Goal: Navigation & Orientation: Find specific page/section

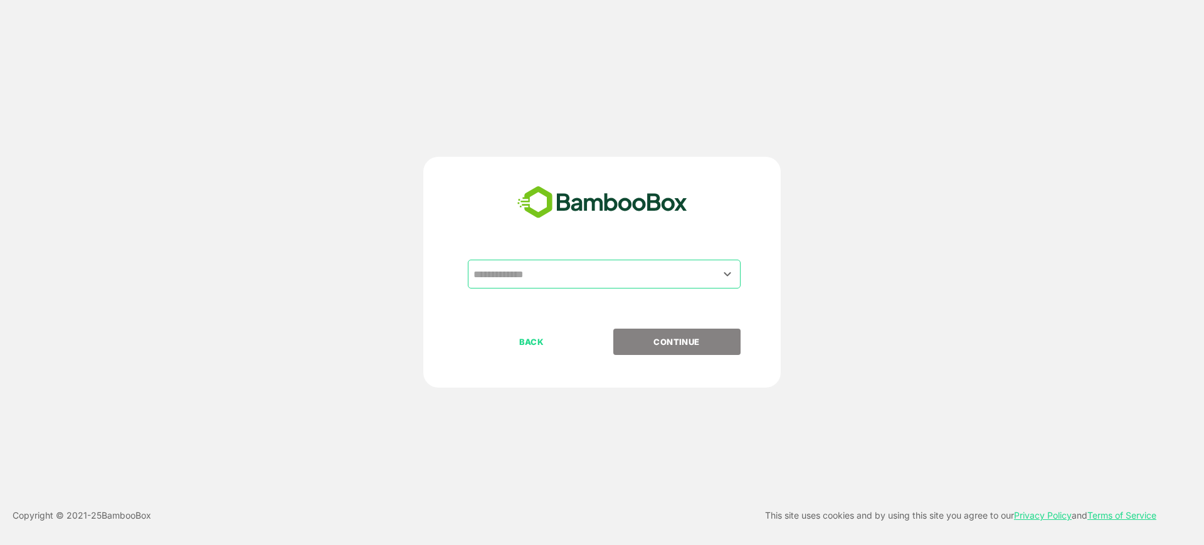
click at [606, 274] on input "text" at bounding box center [604, 274] width 268 height 24
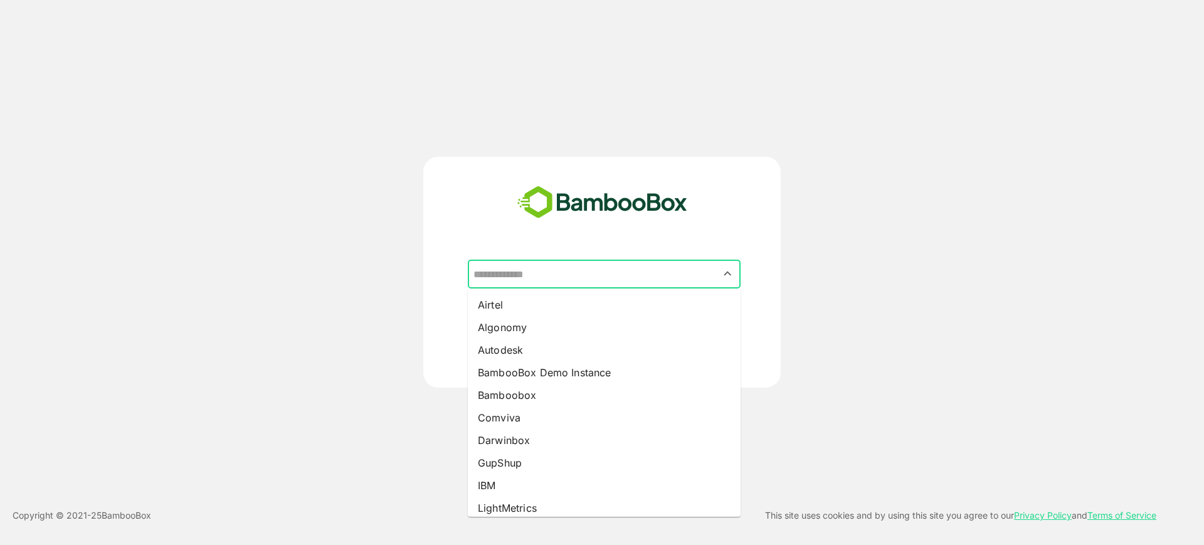
type input "*"
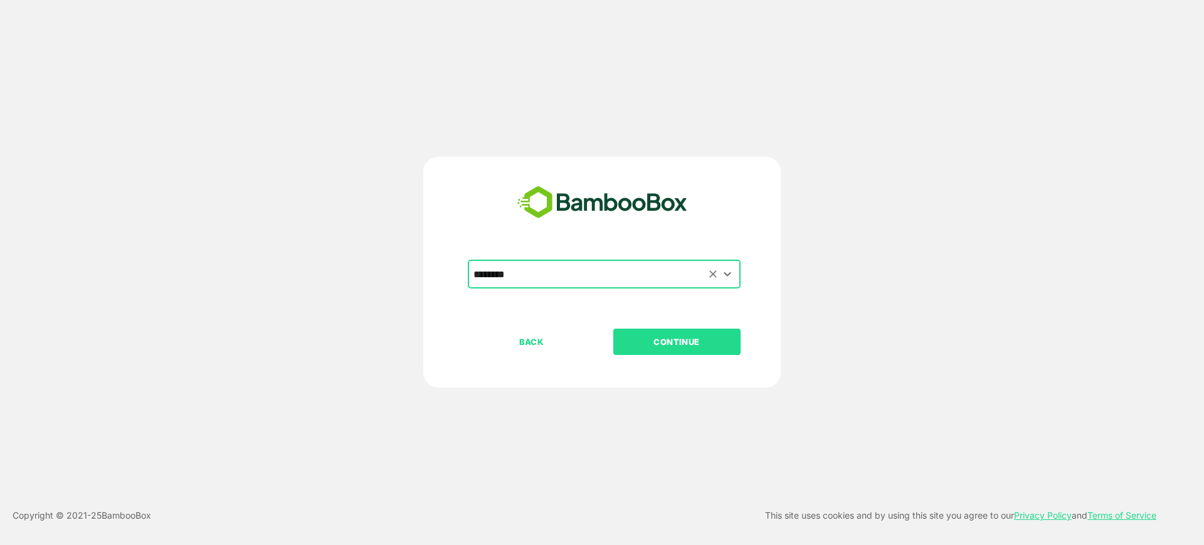
type input "********"
click at [613, 329] on button "CONTINUE" at bounding box center [676, 342] width 127 height 26
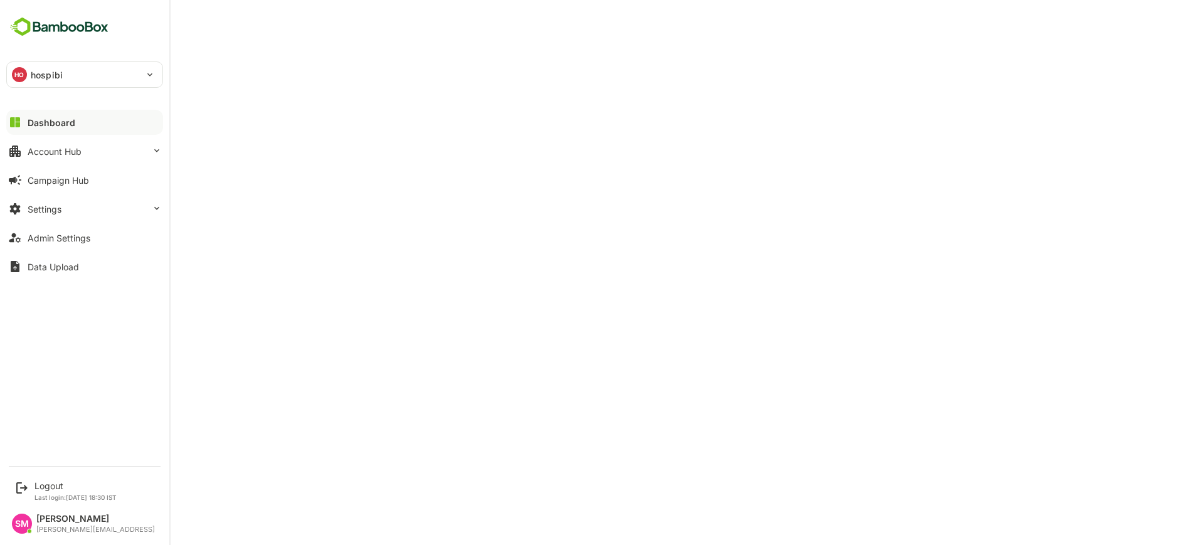
click at [33, 69] on p "hospibi" at bounding box center [47, 74] width 32 height 13
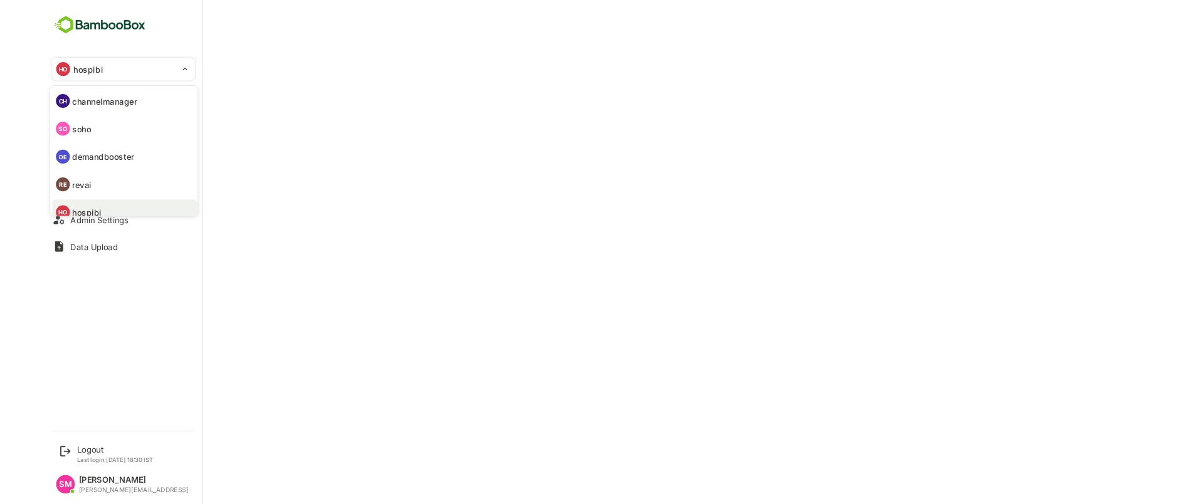
scroll to position [10, 0]
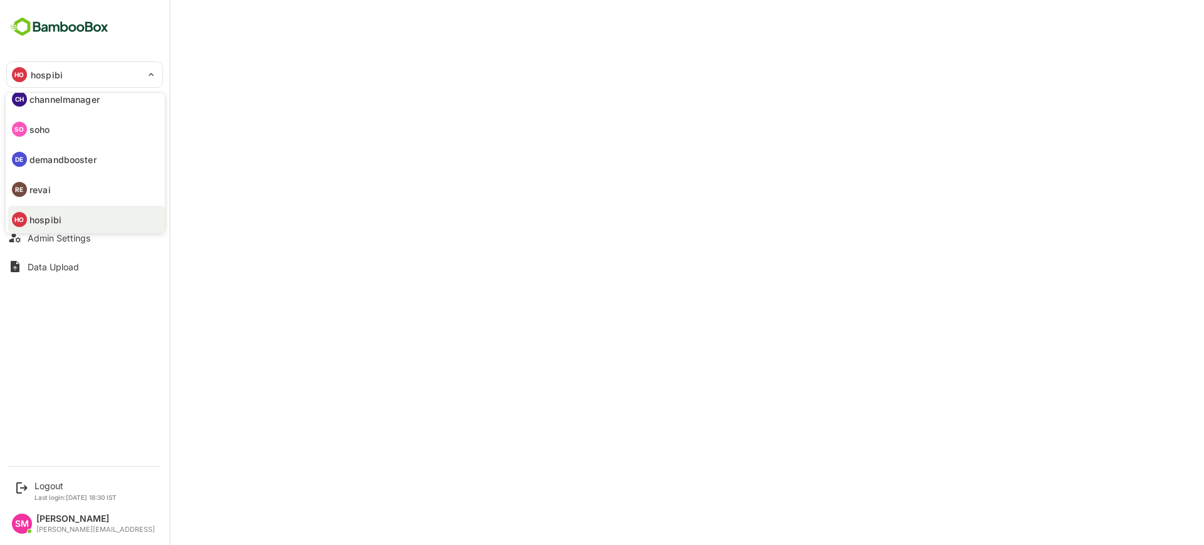
click at [254, 54] on div at bounding box center [602, 272] width 1204 height 545
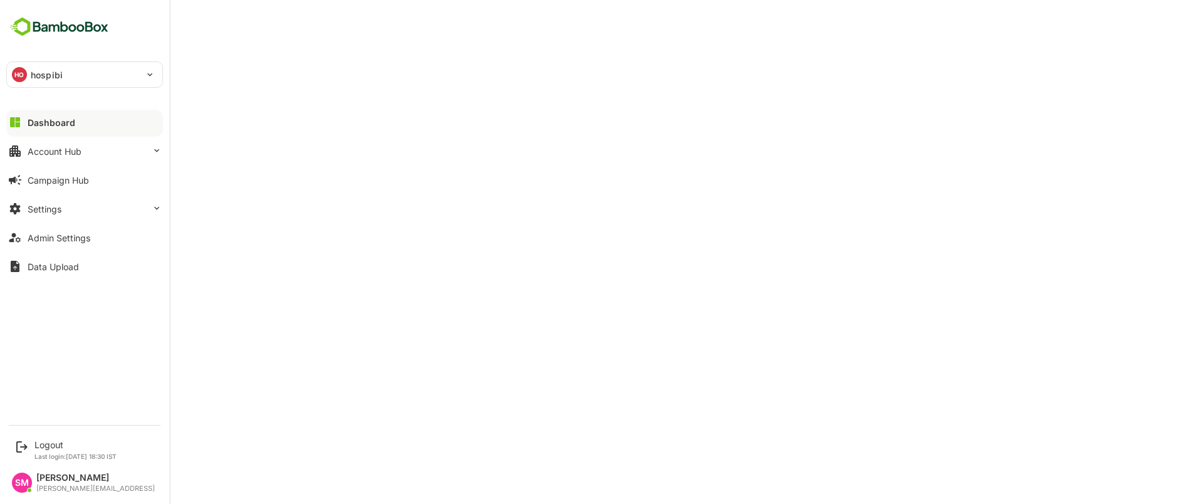
click at [113, 85] on div "HO hospibi" at bounding box center [77, 74] width 140 height 25
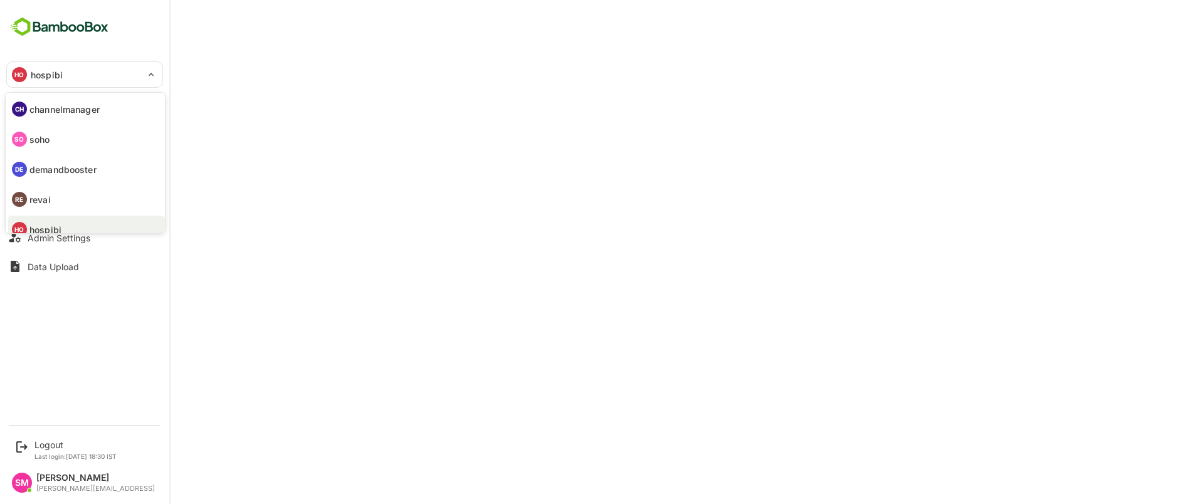
scroll to position [43, 0]
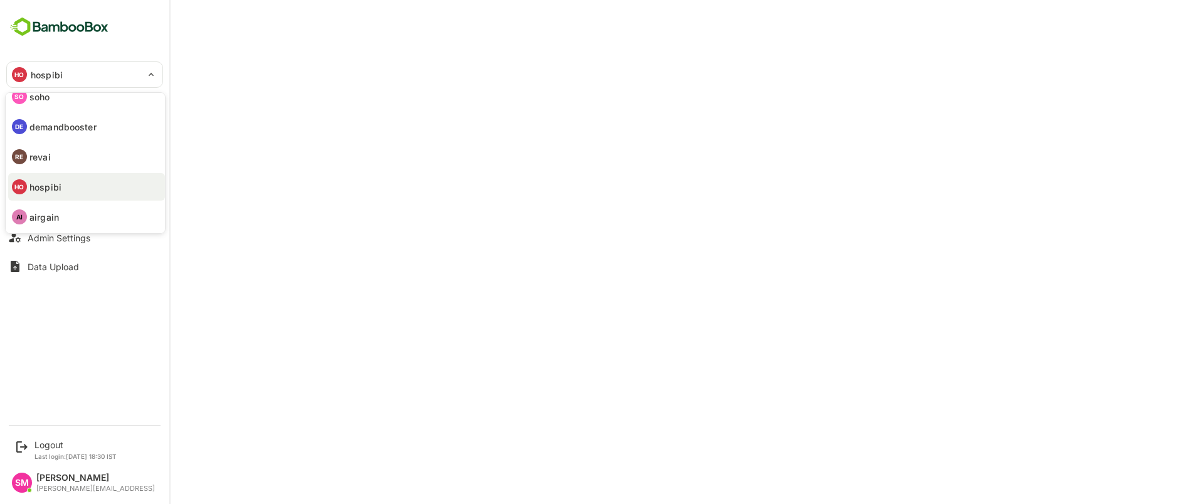
click at [100, 72] on div at bounding box center [602, 252] width 1204 height 504
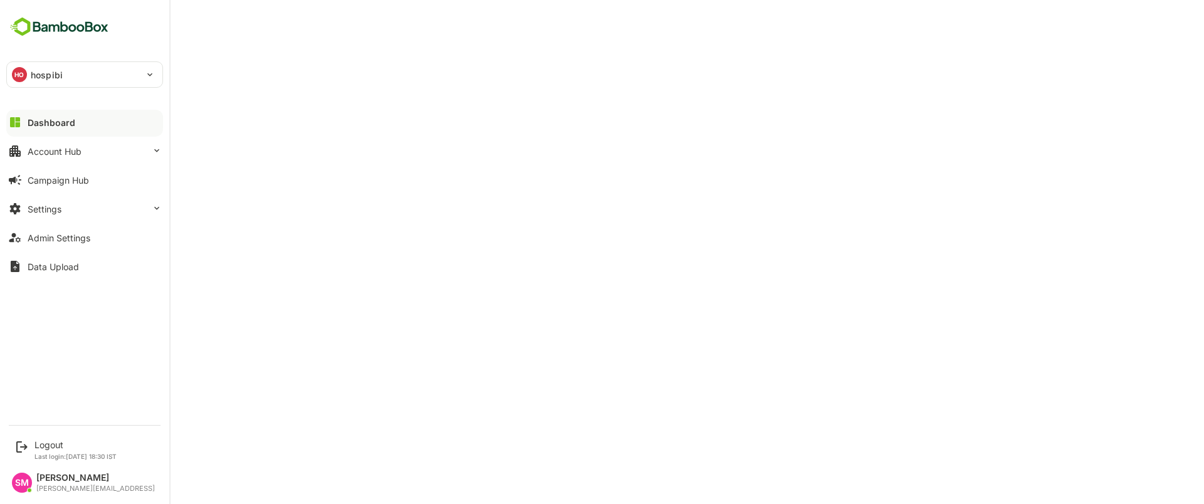
click at [88, 70] on div "HO hospibi" at bounding box center [77, 74] width 140 height 25
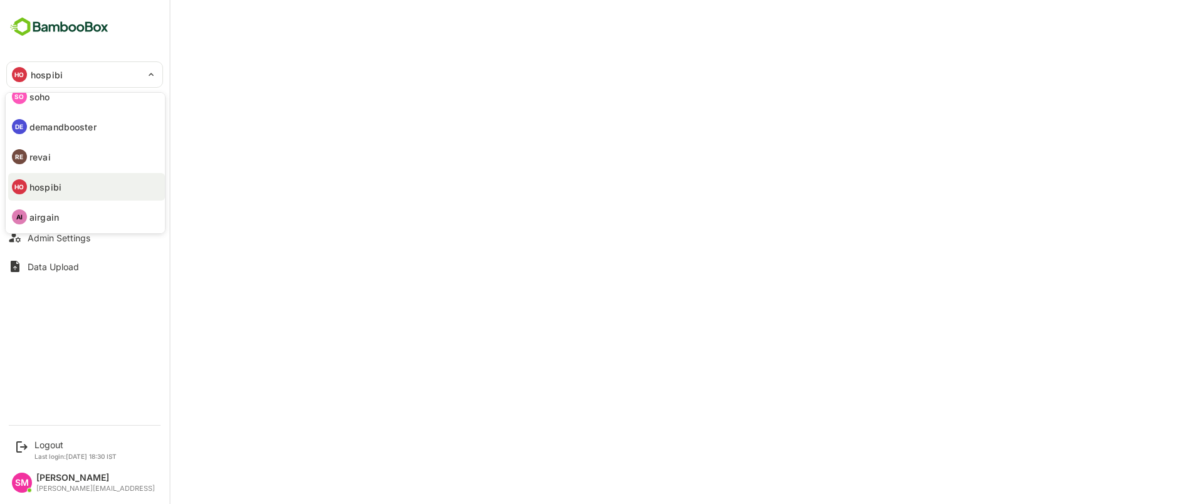
scroll to position [0, 0]
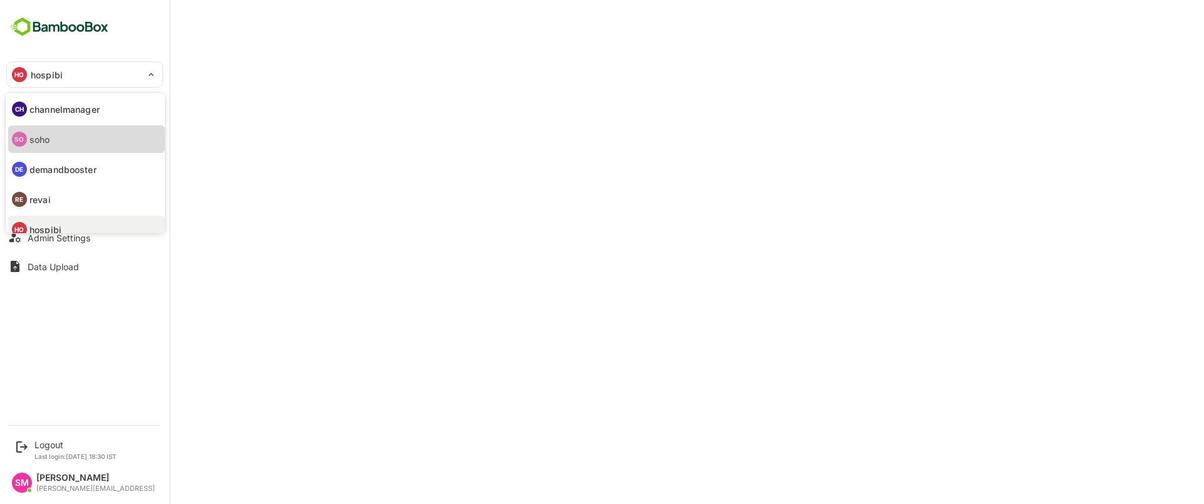
click at [64, 141] on li "SO soho" at bounding box center [86, 139] width 157 height 28
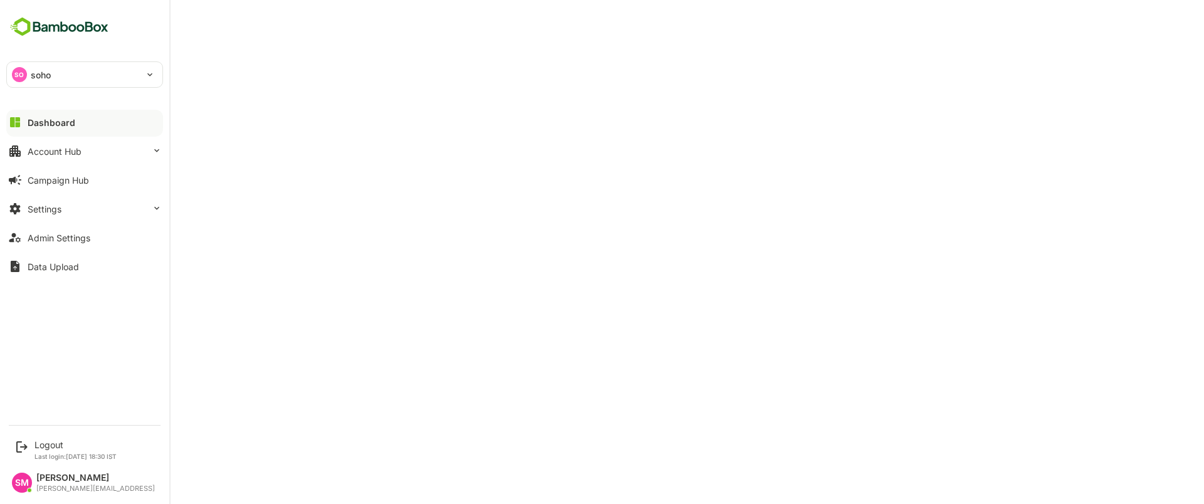
click at [45, 73] on p "soho" at bounding box center [41, 74] width 21 height 13
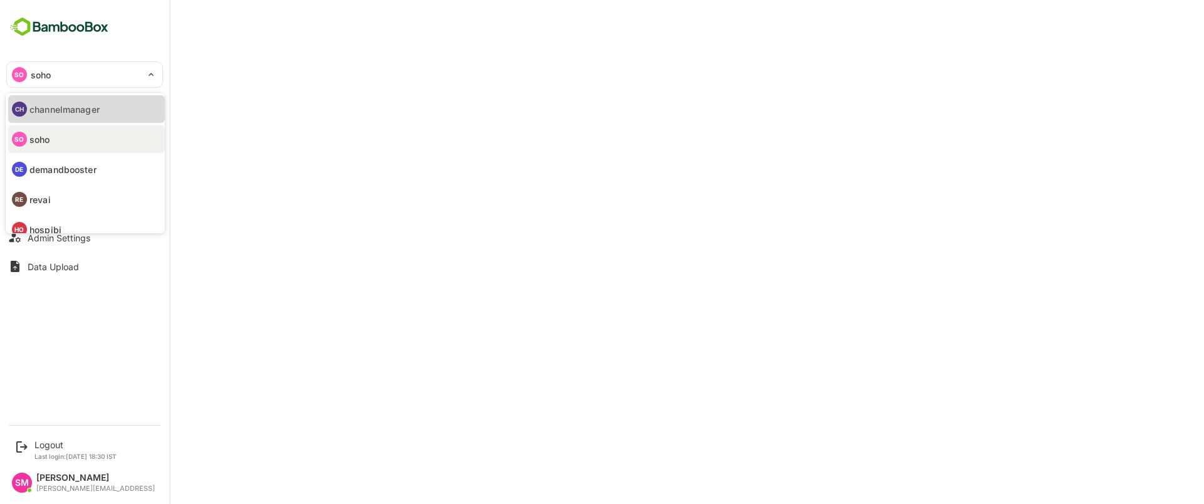
click at [86, 110] on p "channelmanager" at bounding box center [64, 109] width 70 height 13
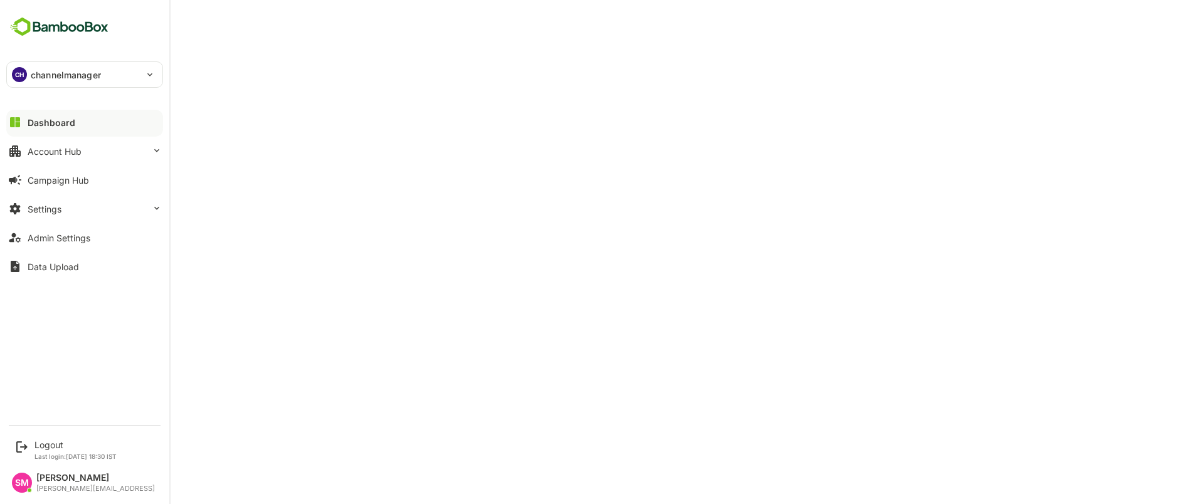
click at [40, 76] on p "channelmanager" at bounding box center [66, 74] width 70 height 13
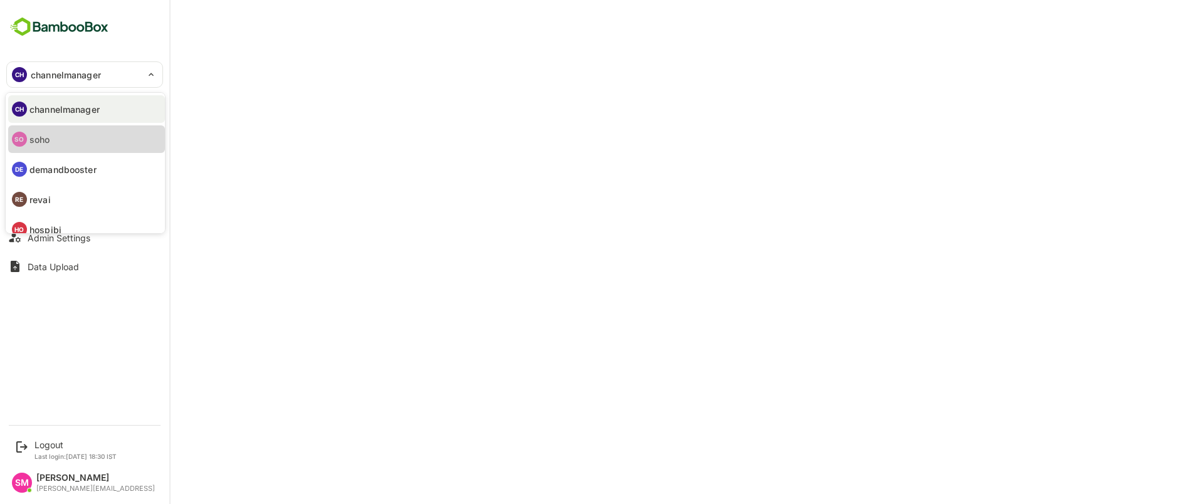
click at [57, 142] on li "SO soho" at bounding box center [86, 139] width 157 height 28
type input "****"
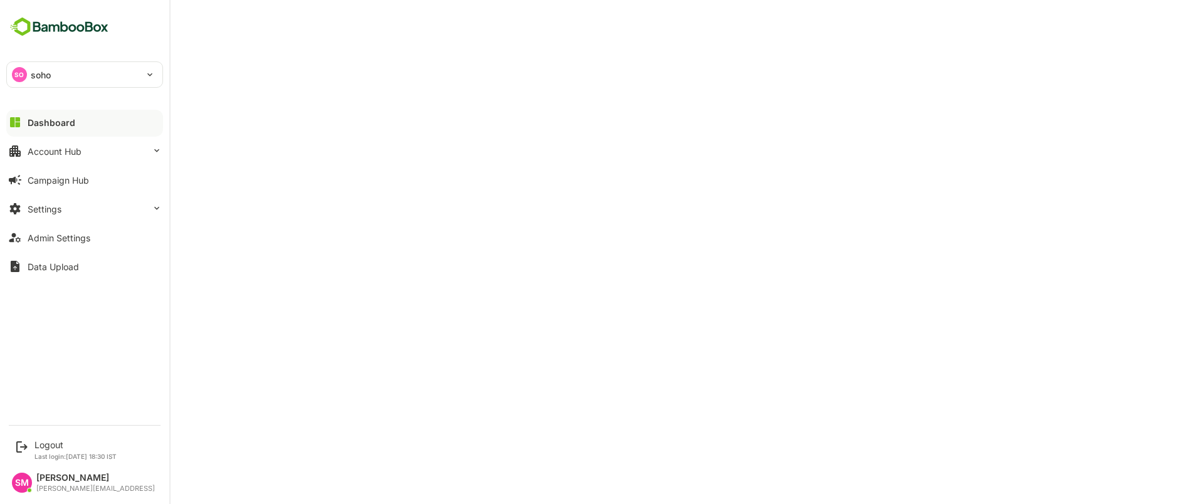
click at [31, 73] on p "soho" at bounding box center [41, 74] width 21 height 13
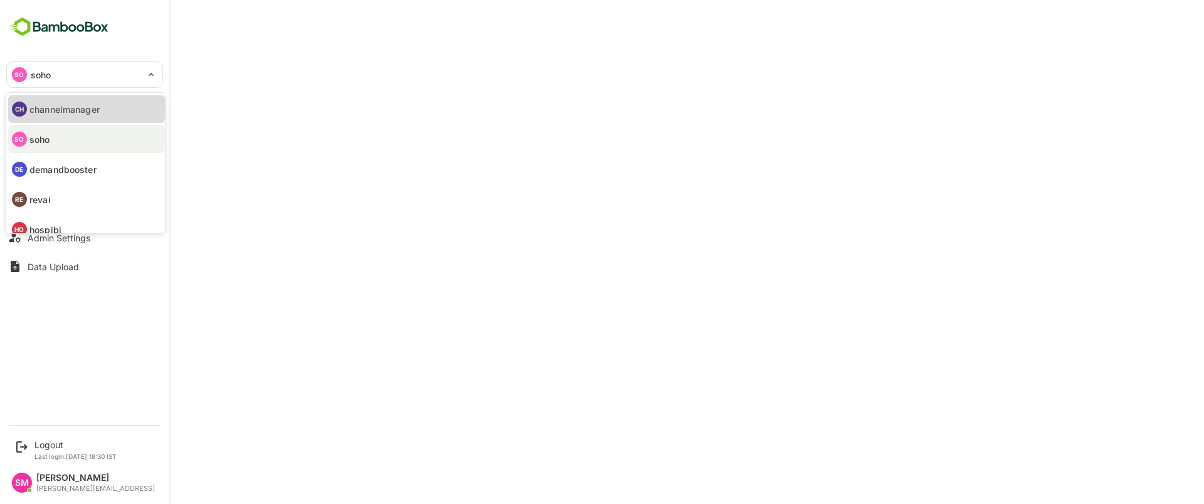
click at [53, 110] on p "channelmanager" at bounding box center [64, 109] width 70 height 13
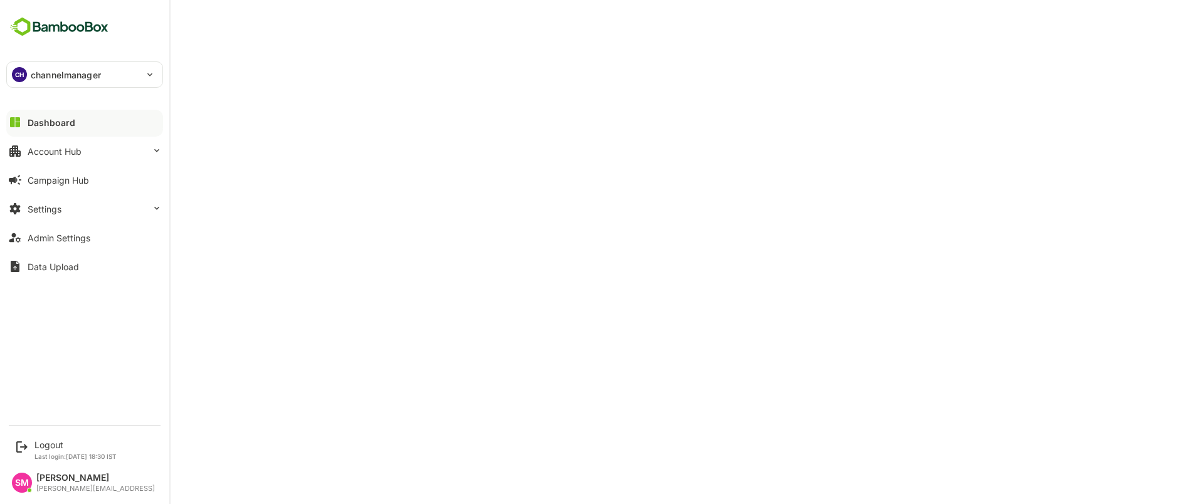
click at [68, 122] on div "Dashboard" at bounding box center [52, 122] width 48 height 11
click at [61, 126] on div "Dashboard" at bounding box center [52, 122] width 48 height 11
click at [53, 124] on div "Dashboard" at bounding box center [52, 122] width 48 height 11
click at [56, 151] on div "Account Hub" at bounding box center [55, 151] width 54 height 11
click at [58, 127] on div "Dashboard" at bounding box center [52, 122] width 48 height 11
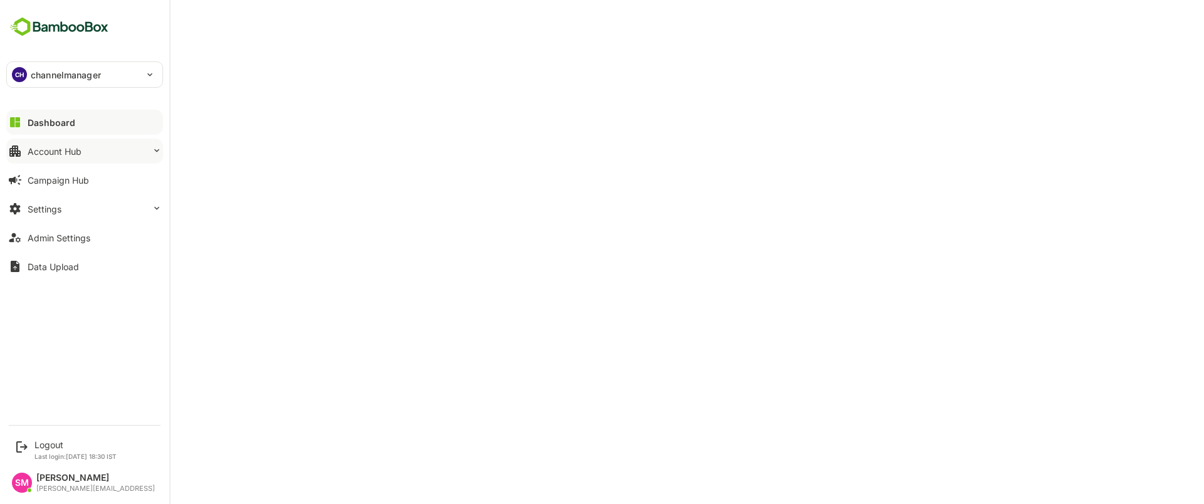
click at [66, 146] on div "Account Hub" at bounding box center [55, 151] width 54 height 11
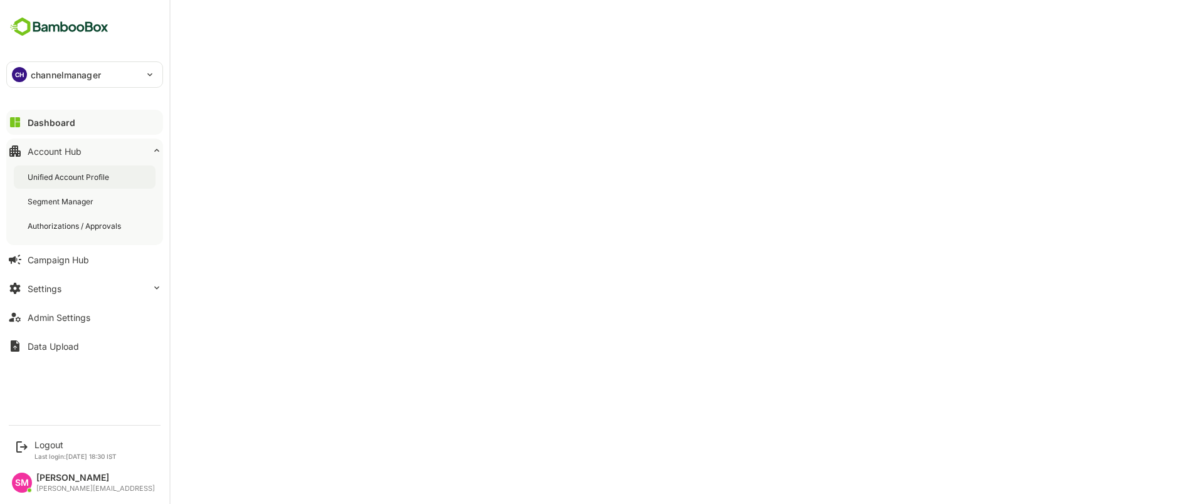
click at [72, 171] on div "Unified Account Profile" at bounding box center [85, 177] width 142 height 23
click at [58, 122] on div "Dashboard" at bounding box center [50, 122] width 45 height 11
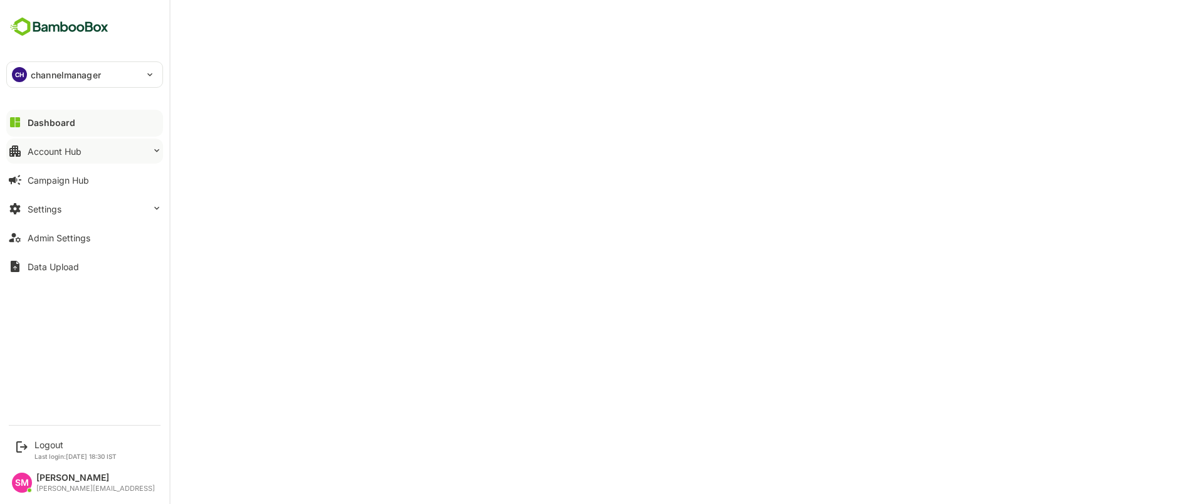
click at [56, 154] on div "Account Hub" at bounding box center [55, 151] width 54 height 11
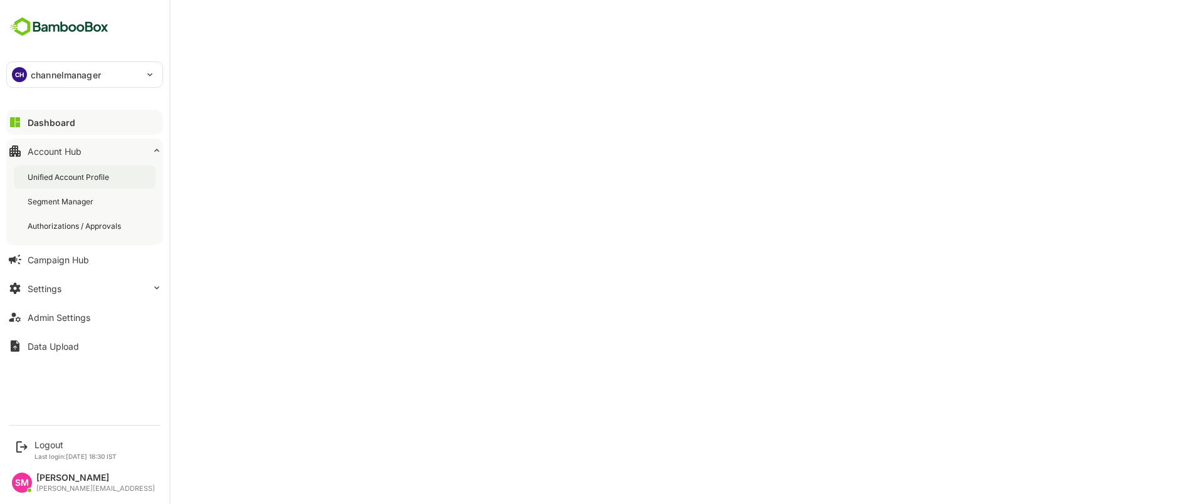
click at [68, 172] on div "Unified Account Profile" at bounding box center [70, 177] width 84 height 11
click at [64, 130] on button "Dashboard" at bounding box center [84, 122] width 157 height 25
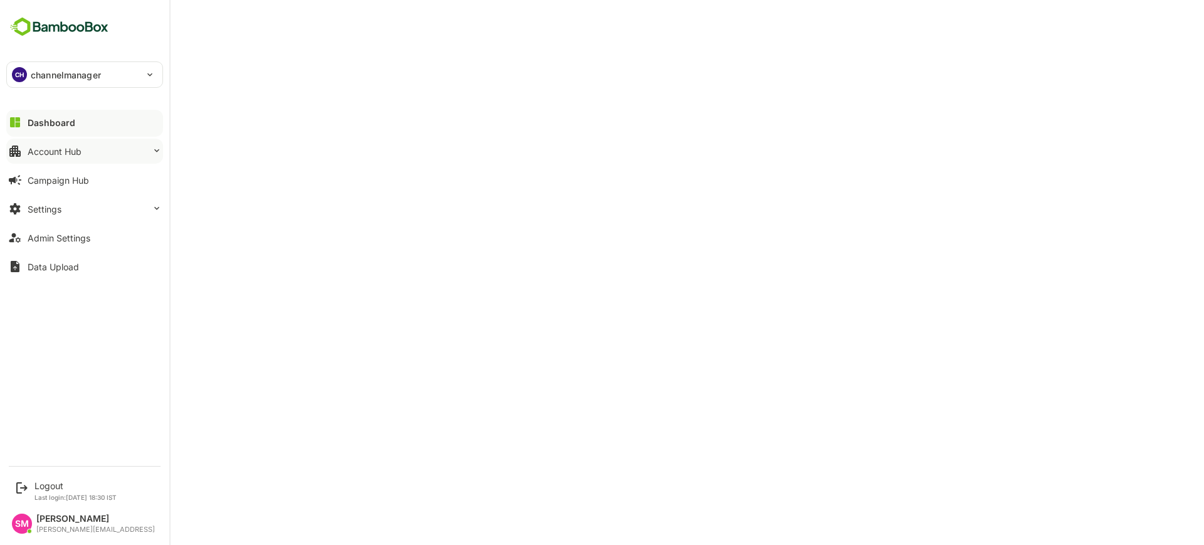
click at [95, 155] on button "Account Hub" at bounding box center [84, 151] width 157 height 25
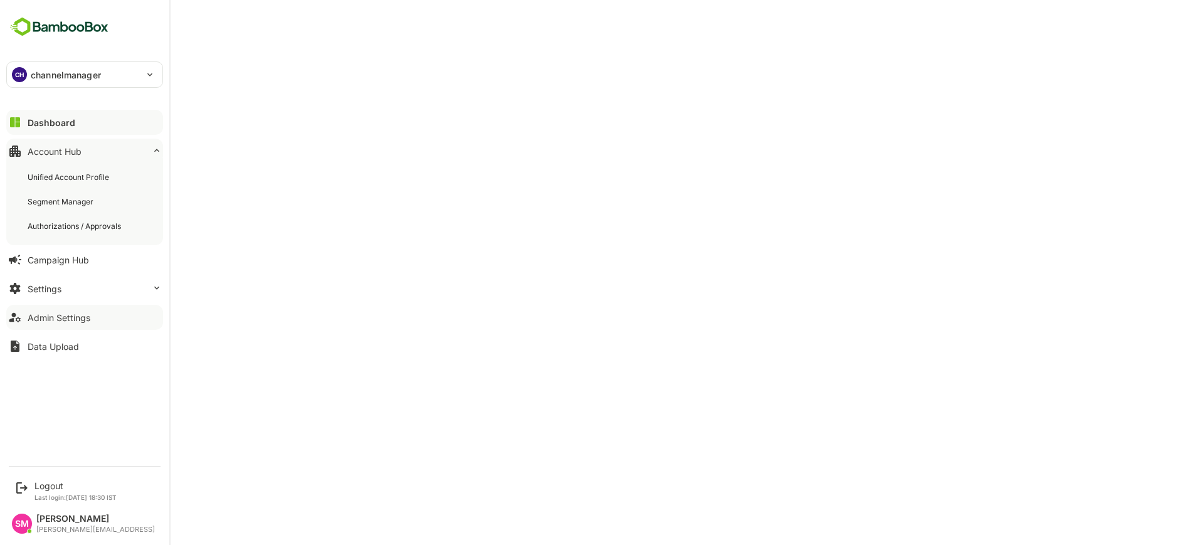
click at [69, 310] on button "Admin Settings" at bounding box center [84, 317] width 157 height 25
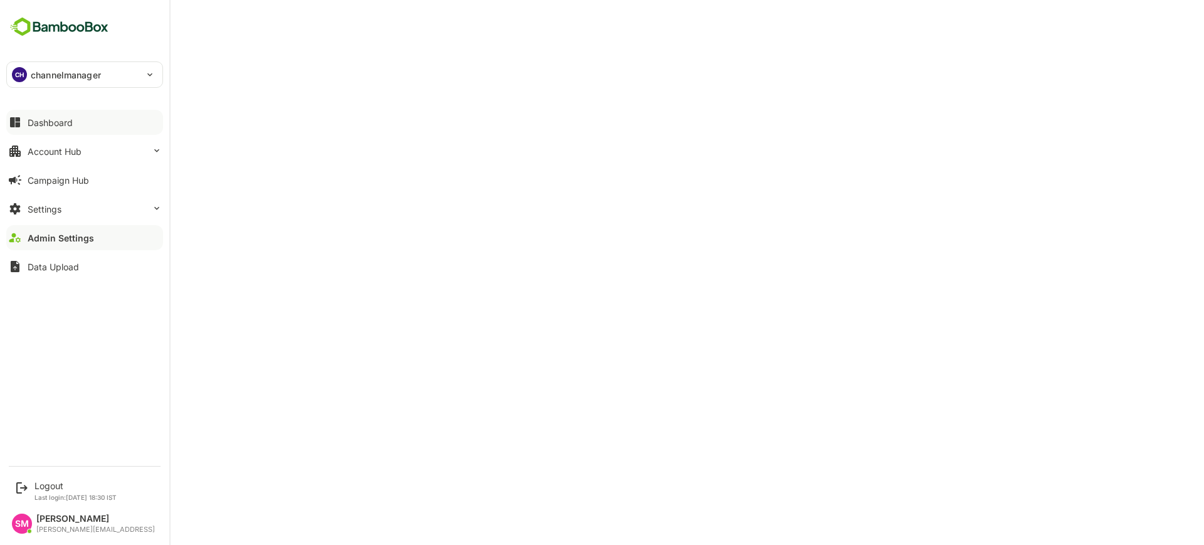
click at [65, 125] on div "Dashboard" at bounding box center [50, 122] width 45 height 11
click at [81, 150] on div "Account Hub" at bounding box center [55, 151] width 54 height 11
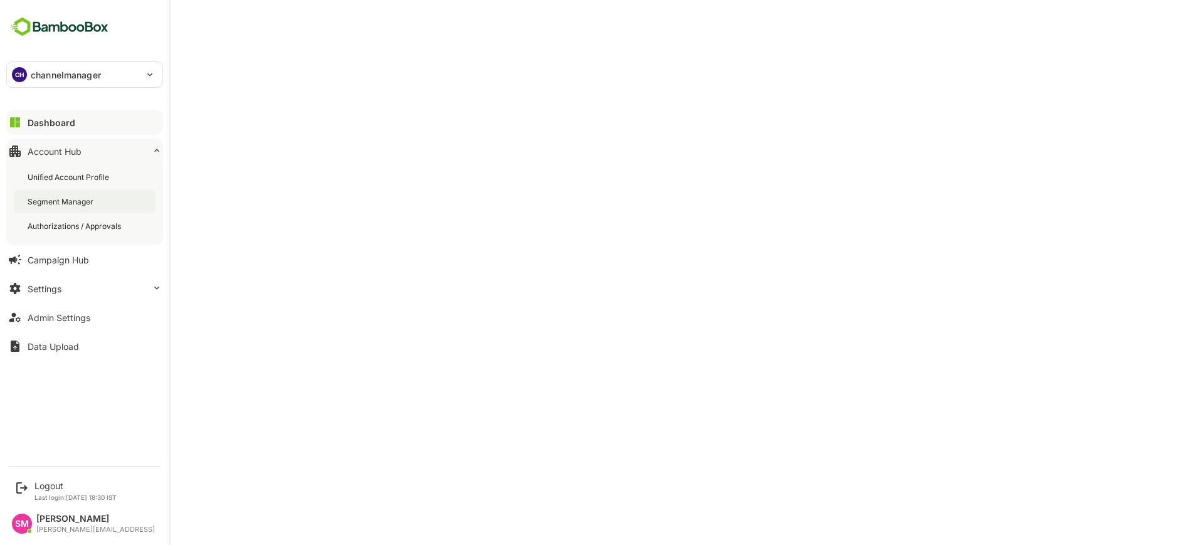
click at [84, 198] on div "Segment Manager" at bounding box center [62, 201] width 68 height 11
click at [49, 119] on div "Dashboard" at bounding box center [50, 122] width 45 height 11
